Goal: Task Accomplishment & Management: Use online tool/utility

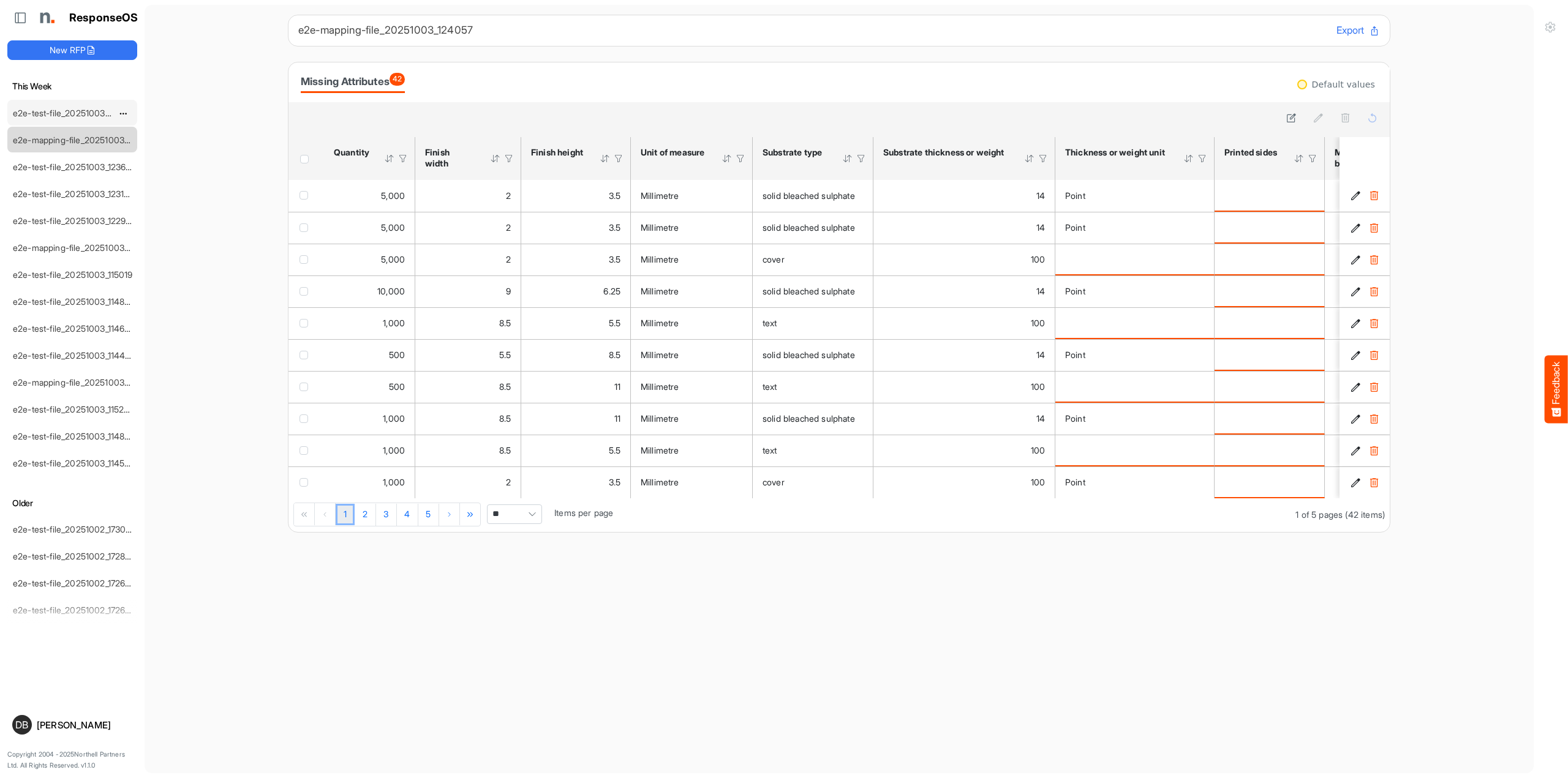
click at [94, 113] on link "e2e-test-file_20251003_162459" at bounding box center [74, 113] width 124 height 11
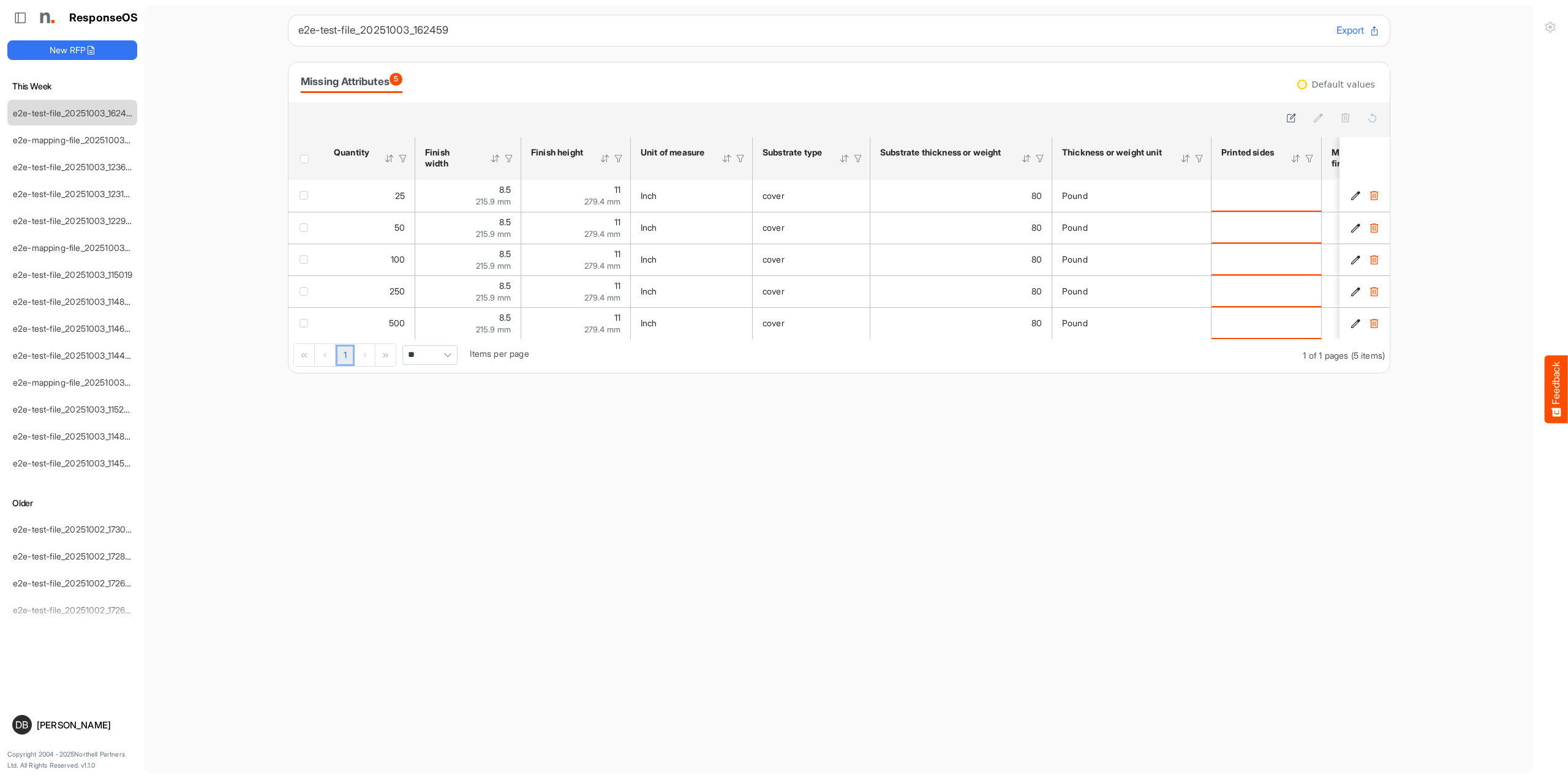
click at [763, 408] on main "e2e-test-file_20251003_162459 Export Missing Attributes 5 Default values sfgrid…" at bounding box center [839, 389] width 1390 height 768
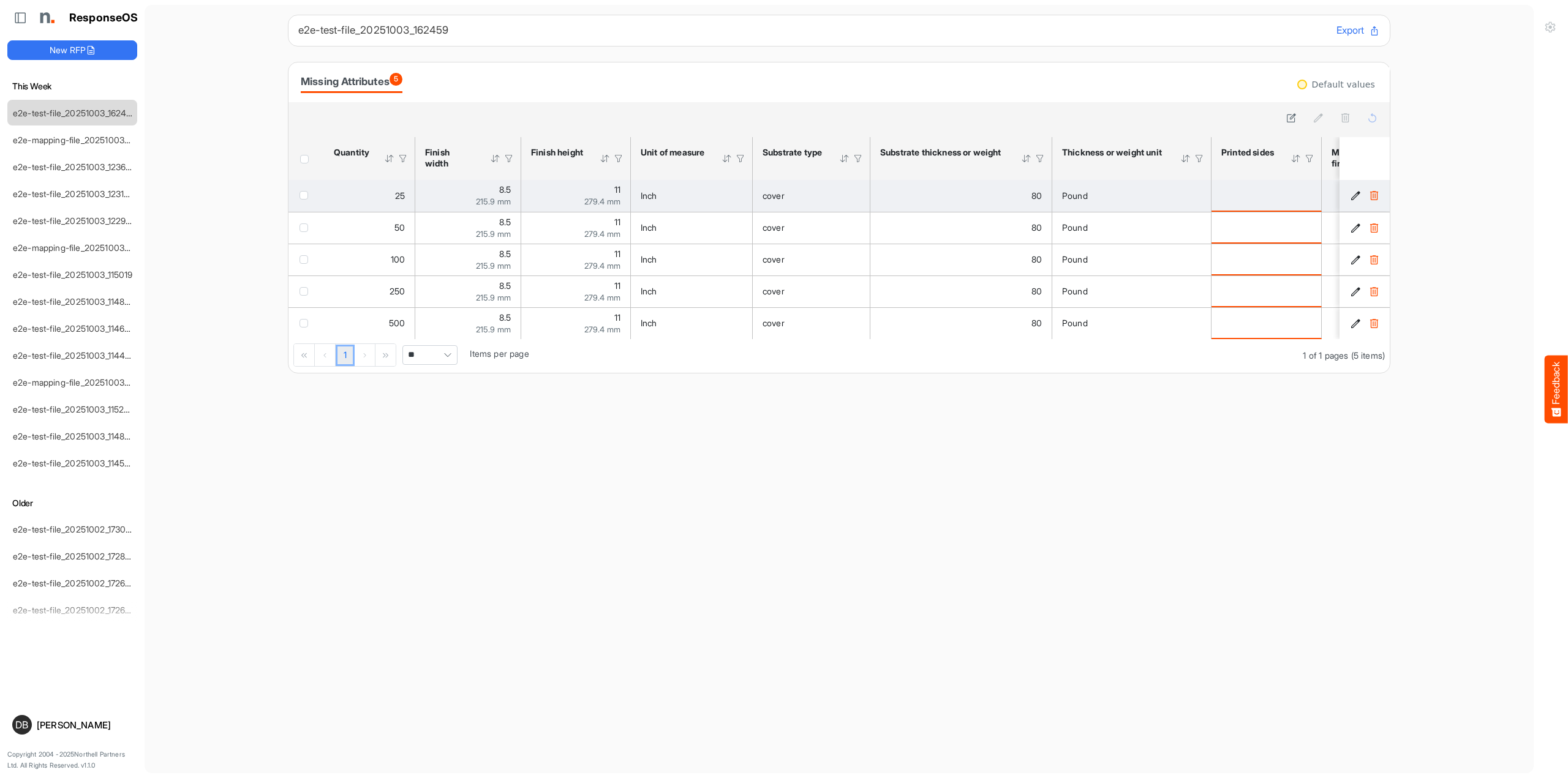
click at [1357, 194] on icon "081a5c04-aca0-47cd-b333-61b830993d8b is template cell Column Header" at bounding box center [1356, 196] width 11 height 11
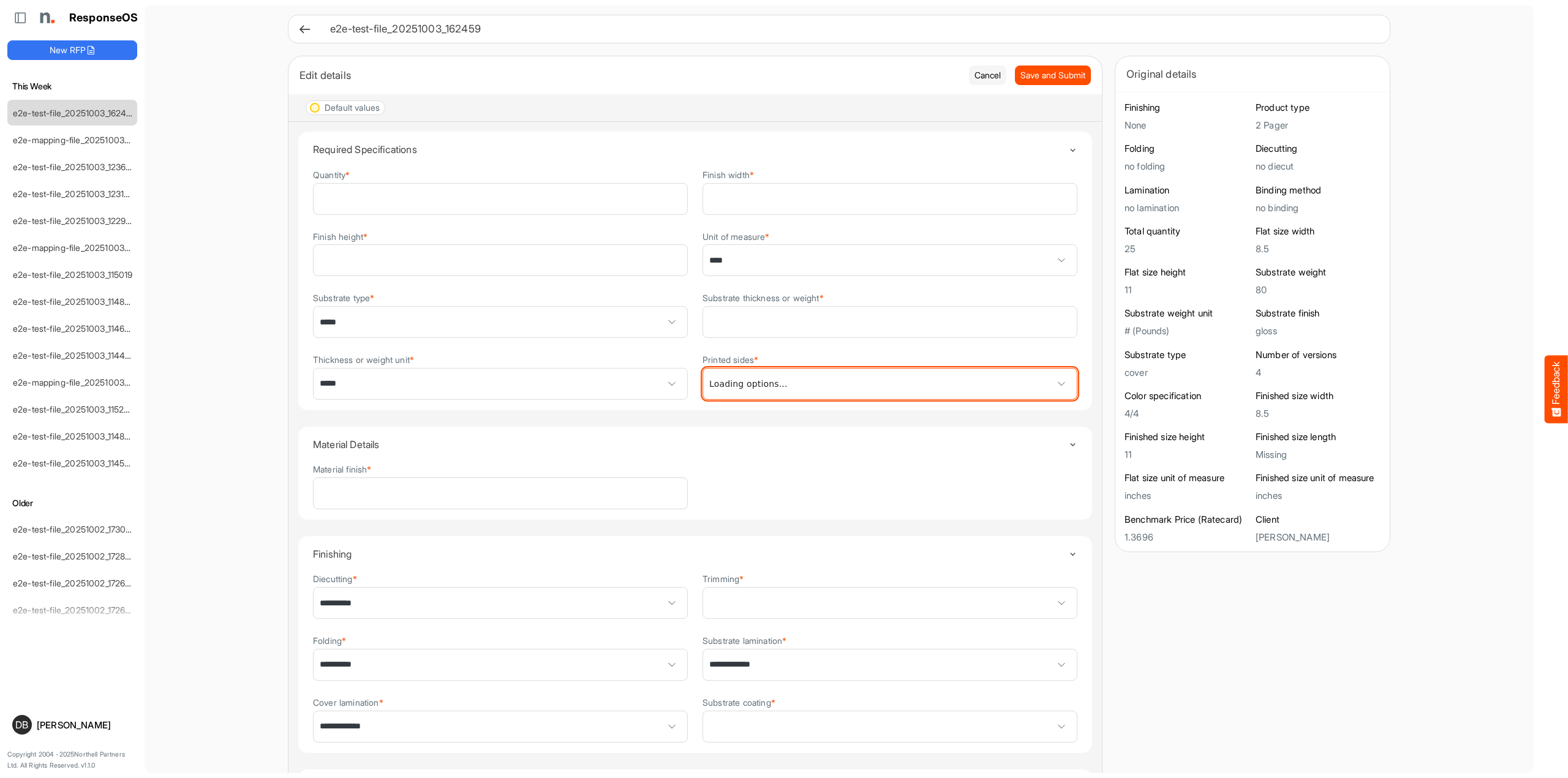
click at [879, 369] on span at bounding box center [890, 384] width 374 height 30
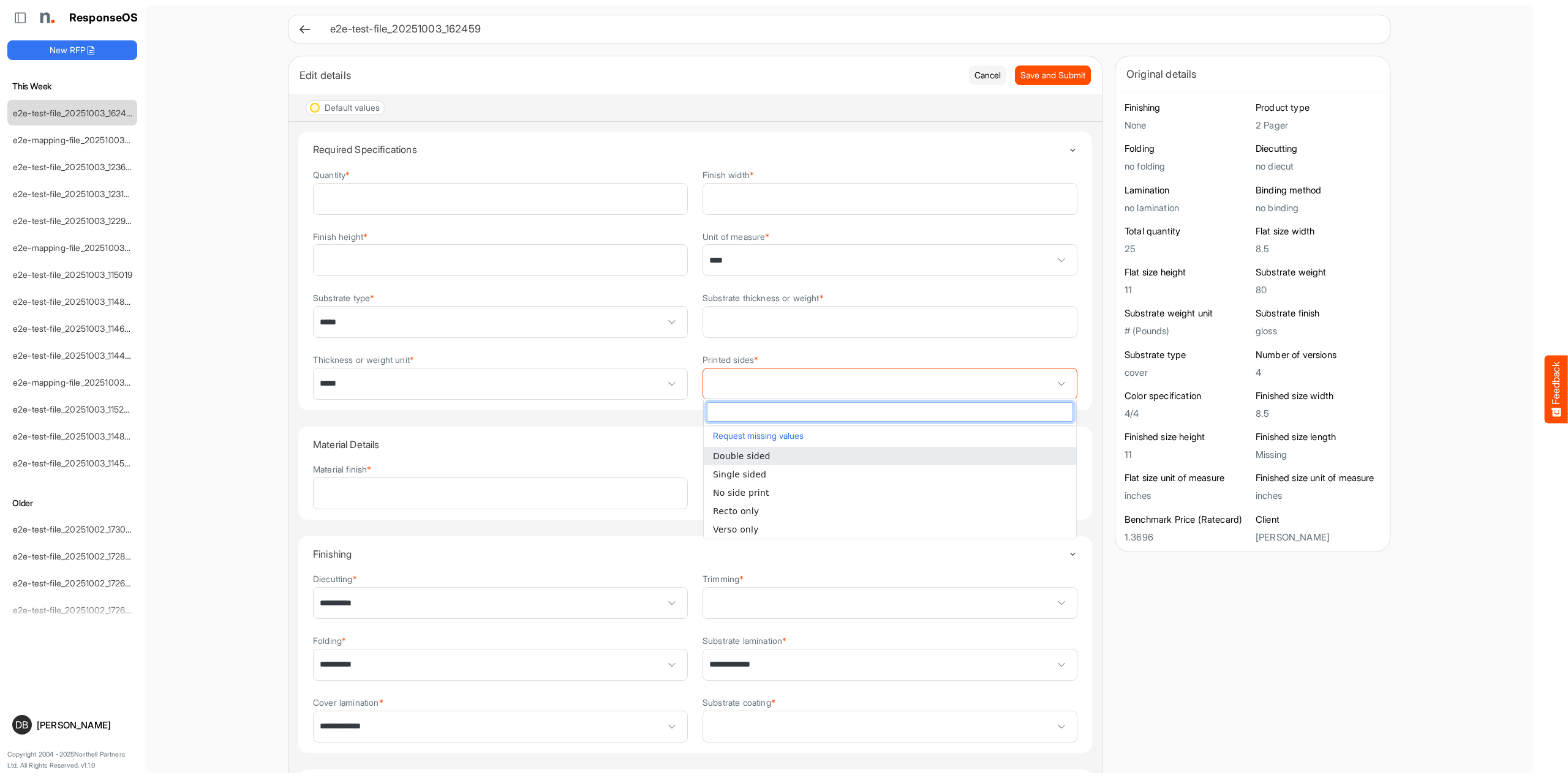
click at [836, 454] on li "Double sided" at bounding box center [891, 456] width 373 height 19
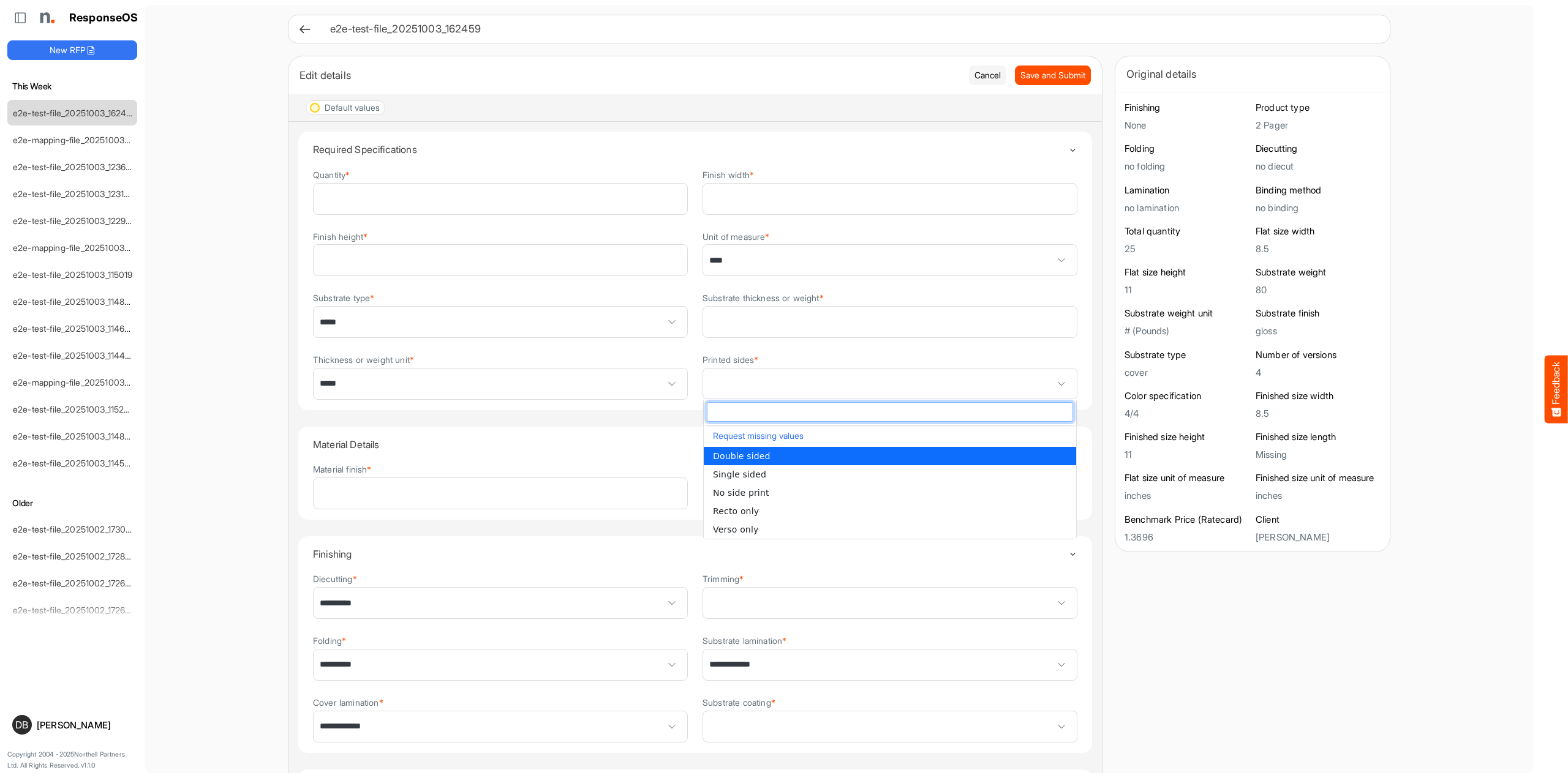
type input "**********"
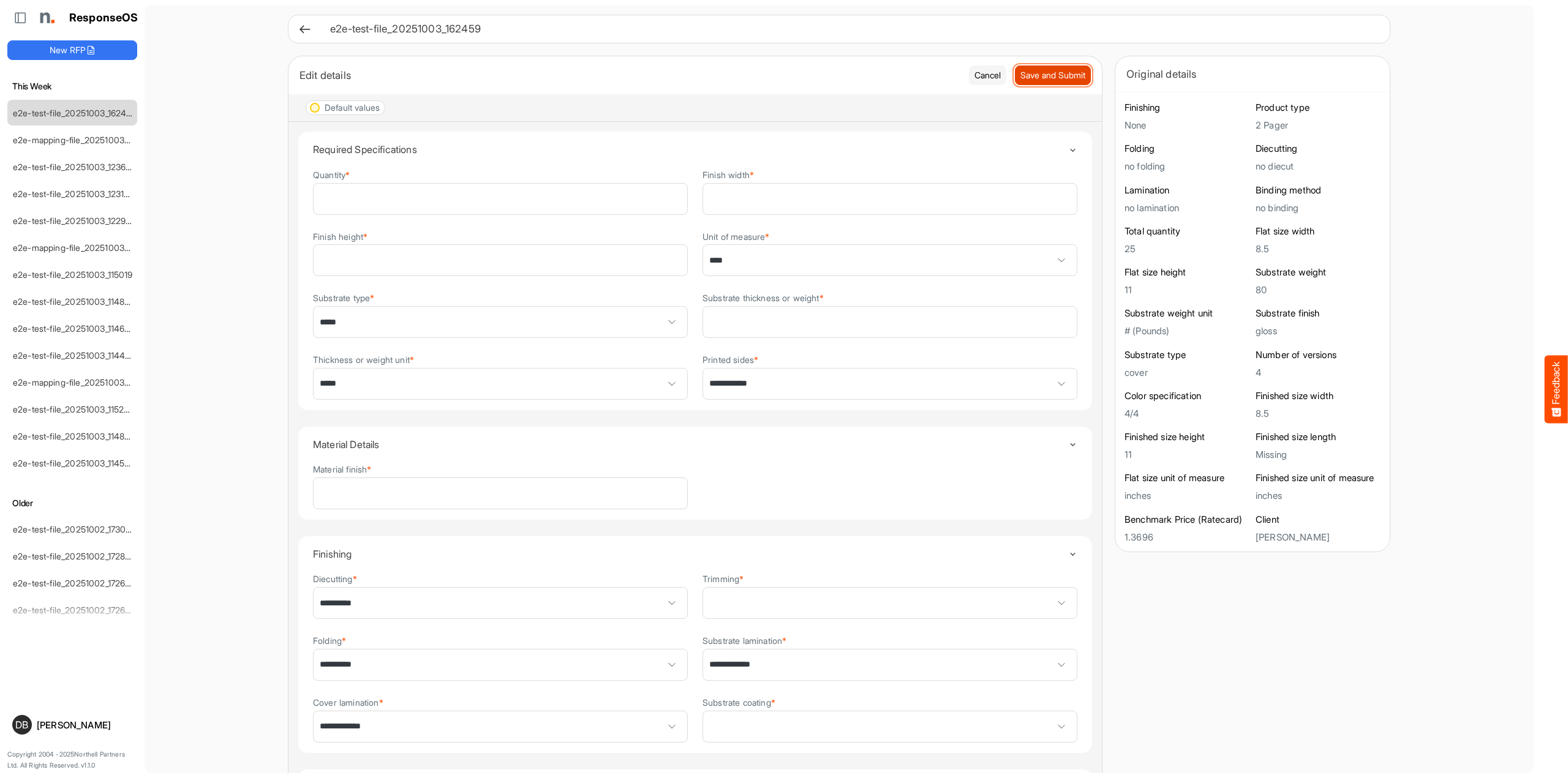
click at [1053, 75] on span "Save and Submit" at bounding box center [1053, 75] width 65 height 13
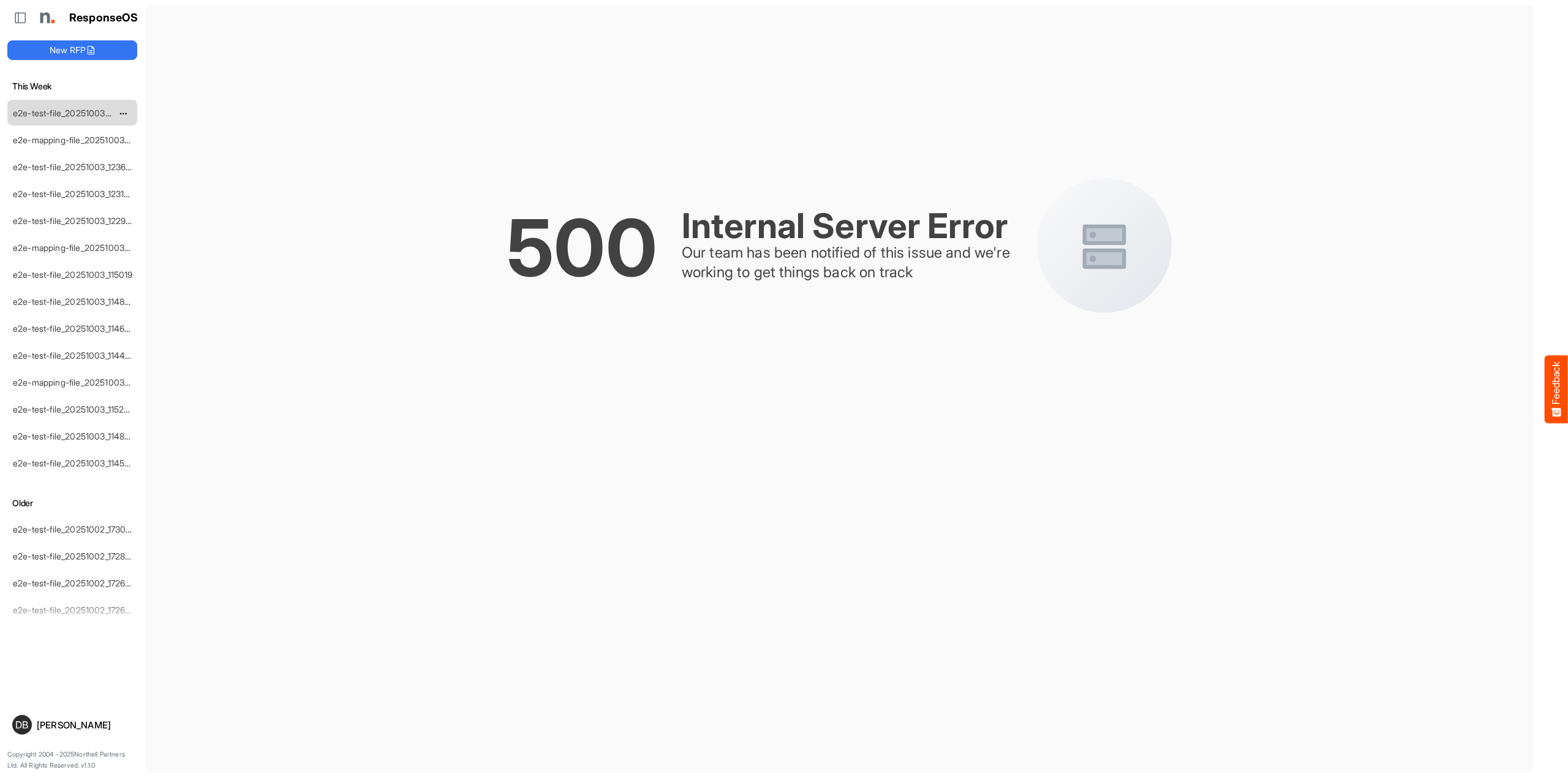
click at [61, 104] on div "e2e-test-file_20251003_162459" at bounding box center [62, 112] width 109 height 24
click at [53, 110] on link "e2e-test-file_20251003_162459" at bounding box center [74, 113] width 124 height 11
